Goal: Task Accomplishment & Management: Use online tool/utility

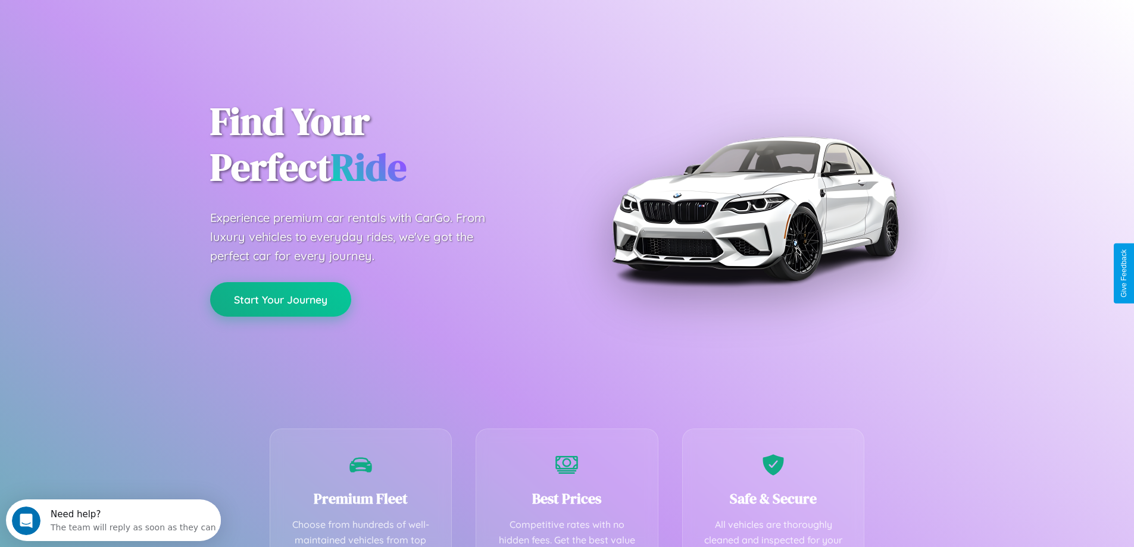
click at [280, 299] on button "Start Your Journey" at bounding box center [280, 299] width 141 height 35
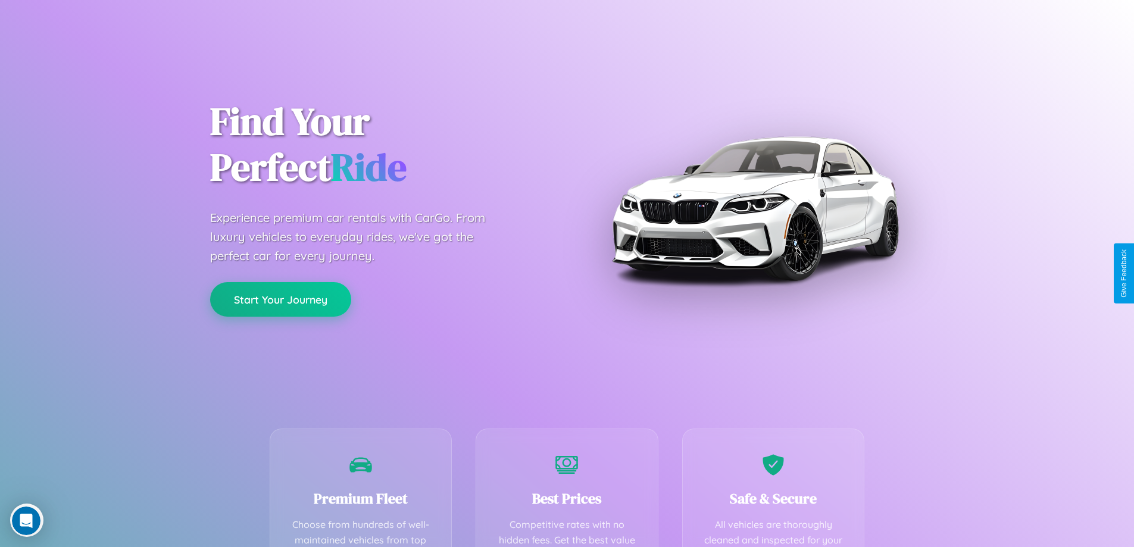
click at [280, 299] on button "Start Your Journey" at bounding box center [280, 299] width 141 height 35
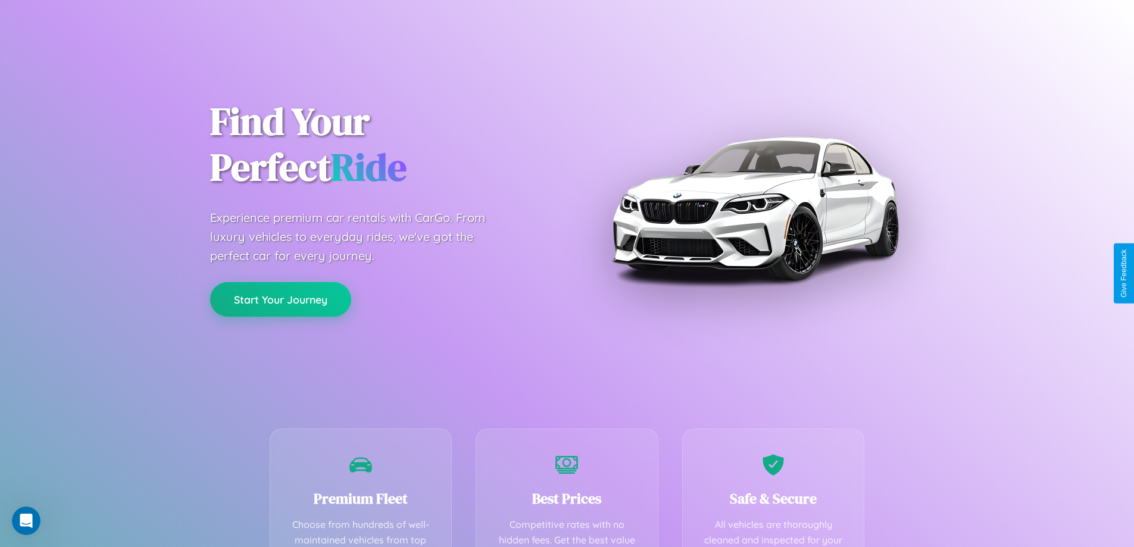
click at [280, 299] on button "Start Your Journey" at bounding box center [280, 299] width 141 height 35
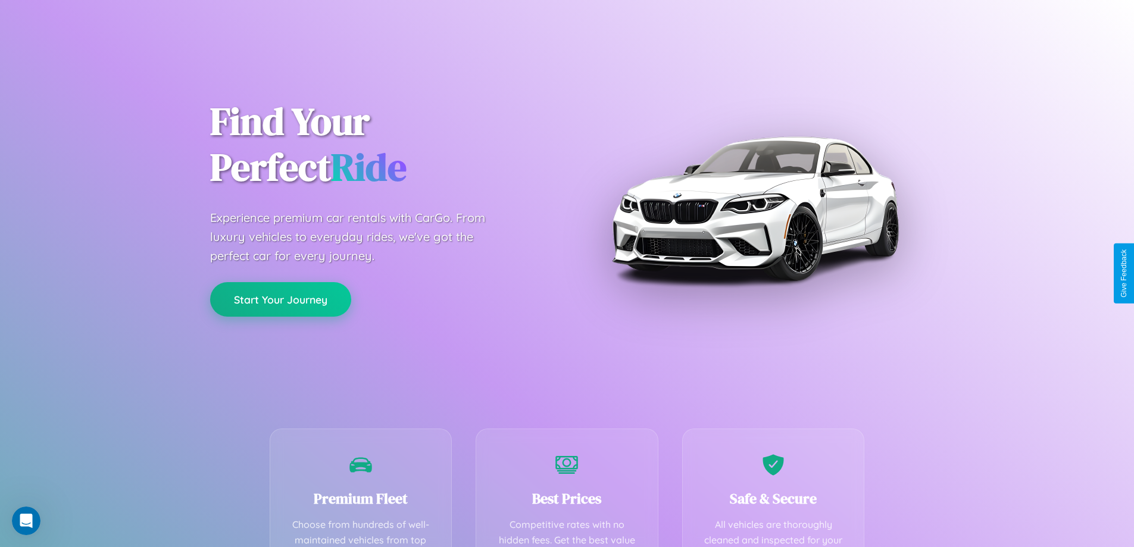
click at [280, 299] on button "Start Your Journey" at bounding box center [280, 299] width 141 height 35
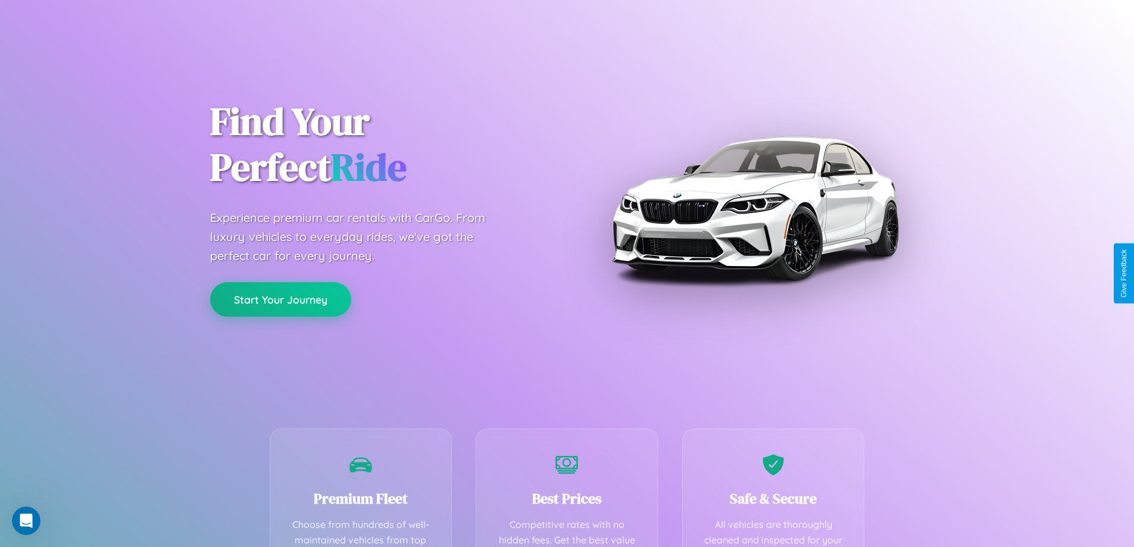
click at [280, 299] on button "Start Your Journey" at bounding box center [280, 299] width 141 height 35
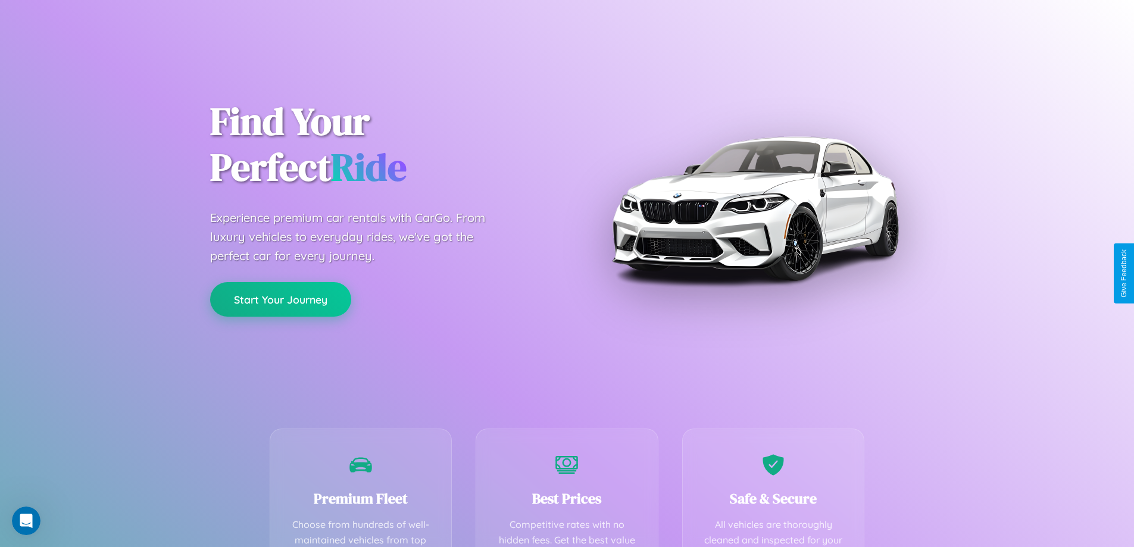
click at [280, 299] on button "Start Your Journey" at bounding box center [280, 299] width 141 height 35
